Goal: Task Accomplishment & Management: Use online tool/utility

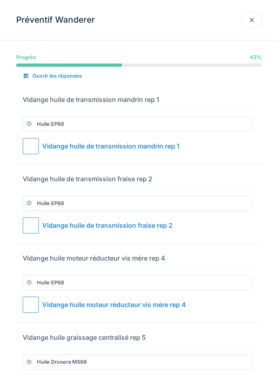
click at [37, 145] on div at bounding box center [31, 146] width 16 height 16
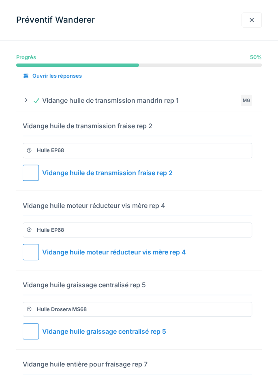
click at [38, 170] on div at bounding box center [31, 173] width 16 height 16
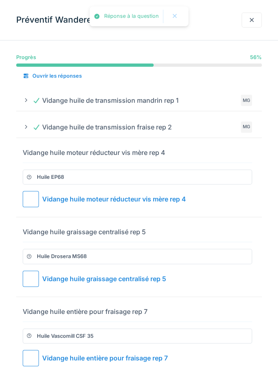
click at [35, 198] on div at bounding box center [31, 199] width 16 height 16
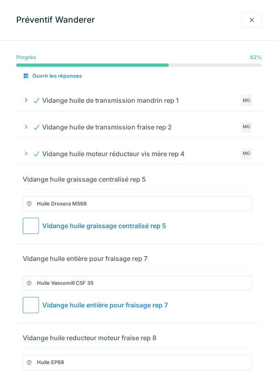
click at [36, 229] on div at bounding box center [31, 226] width 16 height 16
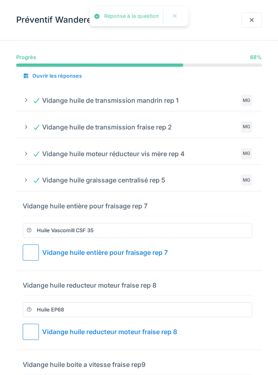
click at [38, 255] on div at bounding box center [31, 253] width 16 height 16
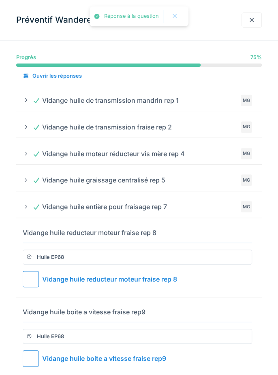
click at [33, 279] on div at bounding box center [31, 279] width 16 height 16
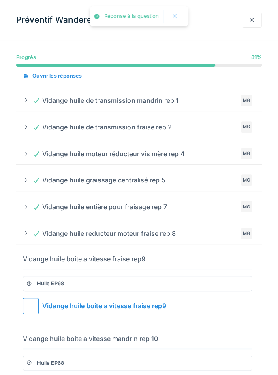
click at [35, 310] on div at bounding box center [31, 306] width 16 height 16
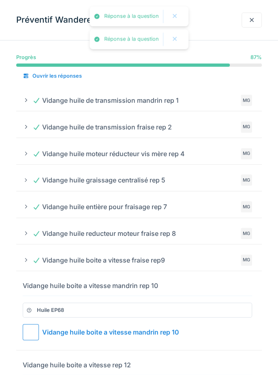
click at [36, 334] on div at bounding box center [31, 332] width 16 height 16
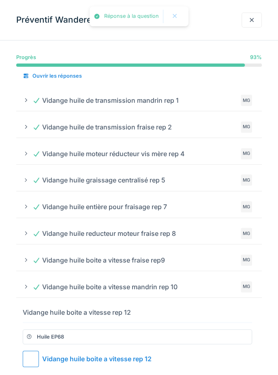
click at [37, 362] on div at bounding box center [31, 359] width 16 height 16
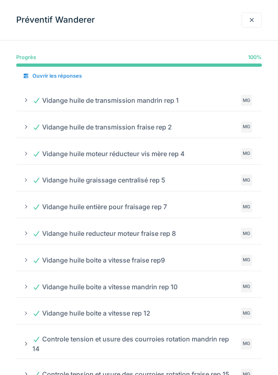
click at [253, 26] on div at bounding box center [251, 20] width 20 height 15
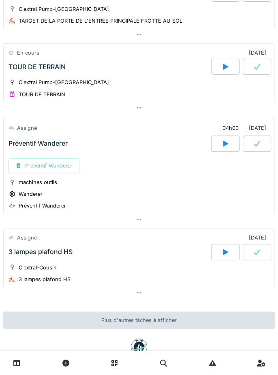
scroll to position [434, 0]
click at [263, 136] on div at bounding box center [256, 144] width 28 height 16
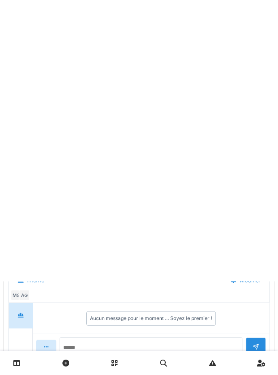
scroll to position [512, 0]
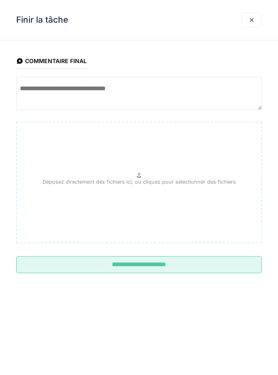
click at [130, 88] on textarea at bounding box center [138, 93] width 245 height 33
type textarea "**********"
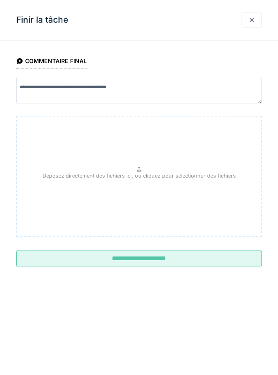
click at [225, 265] on input "**********" at bounding box center [138, 258] width 245 height 17
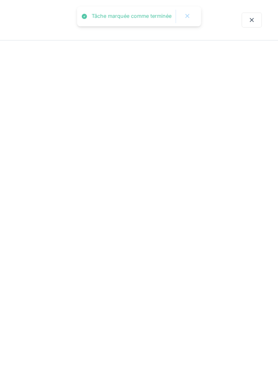
scroll to position [448, 0]
